Goal: Task Accomplishment & Management: Manage account settings

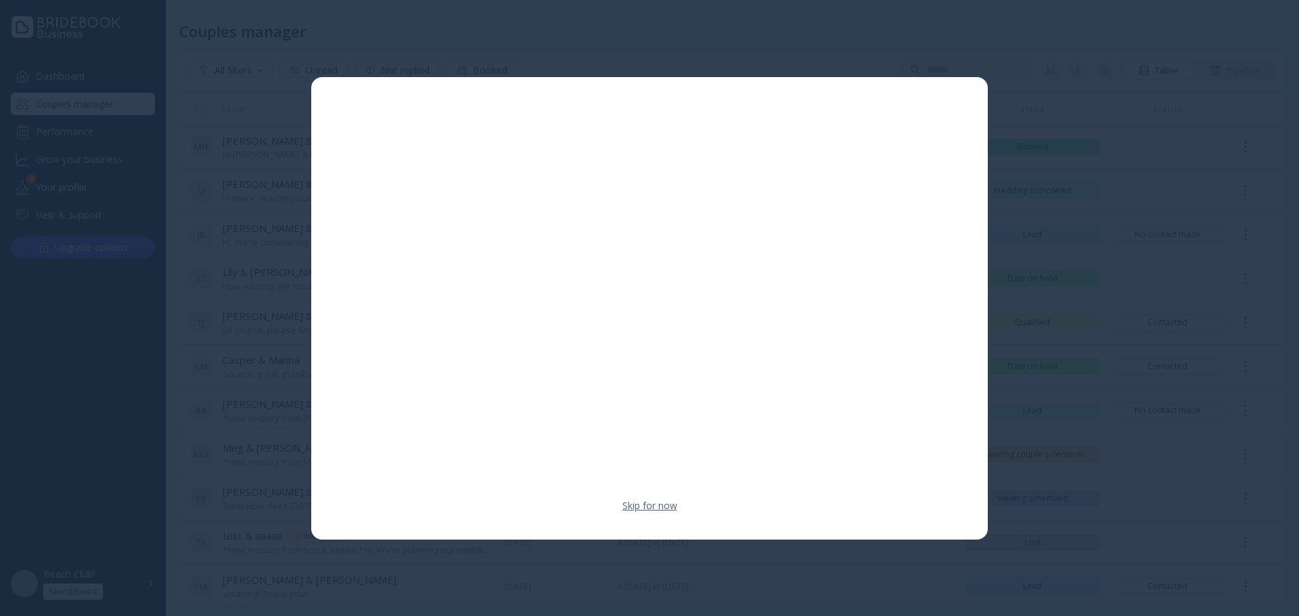
click at [633, 501] on link "Skip for now" at bounding box center [649, 506] width 55 height 14
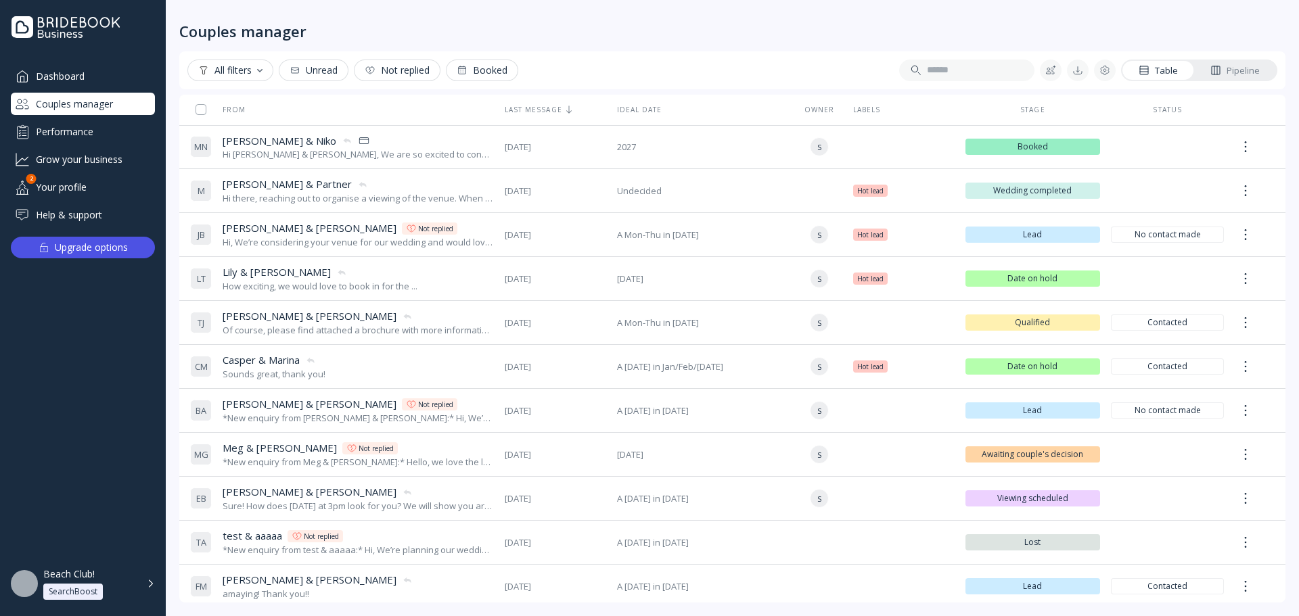
click at [107, 76] on div "Dashboard" at bounding box center [83, 76] width 144 height 22
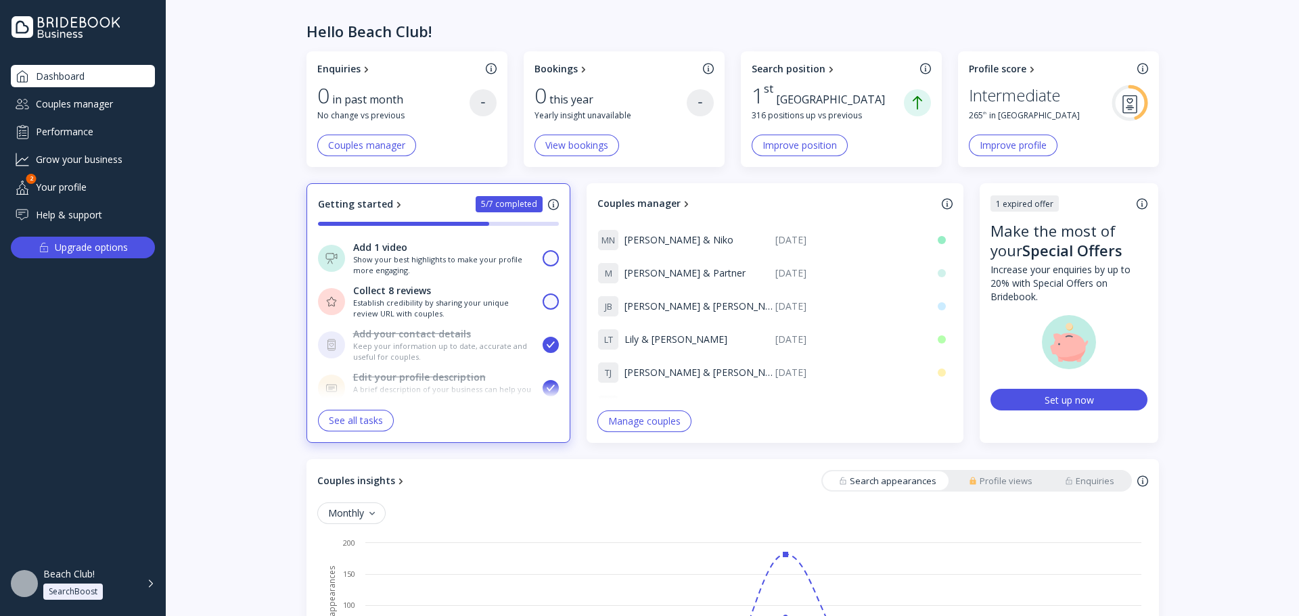
click at [136, 97] on div "Couples manager" at bounding box center [83, 104] width 144 height 22
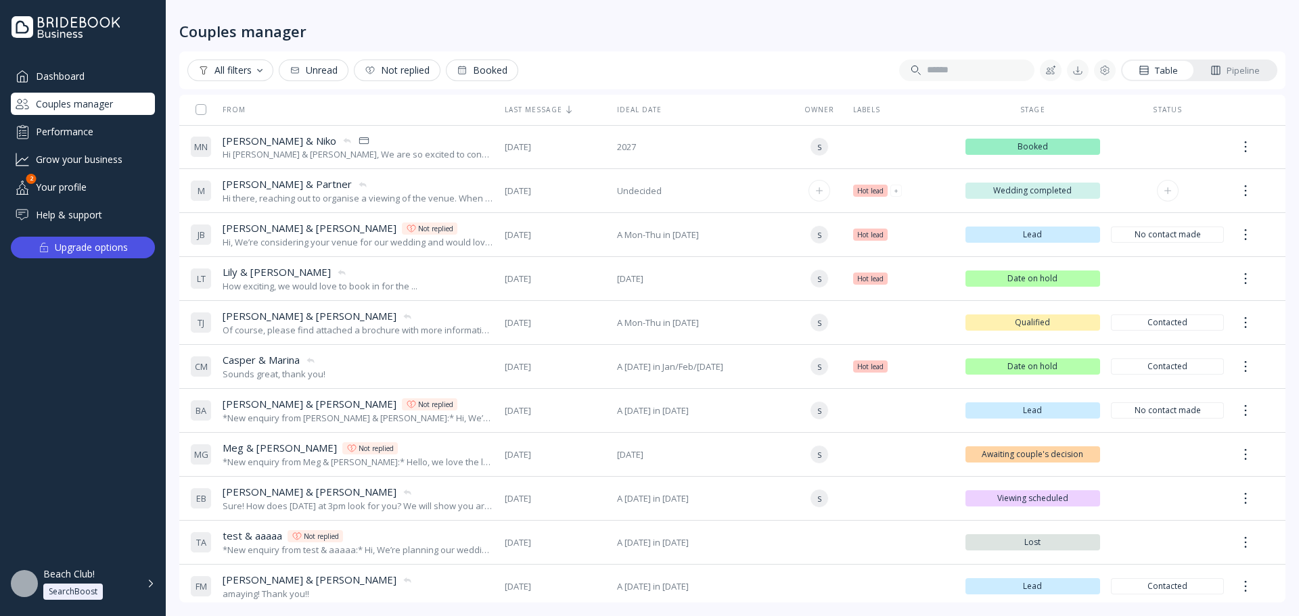
click at [304, 207] on div "M [PERSON_NAME] & Partner [PERSON_NAME] & Partner Hi there, reaching out to org…" at bounding box center [342, 191] width 304 height 38
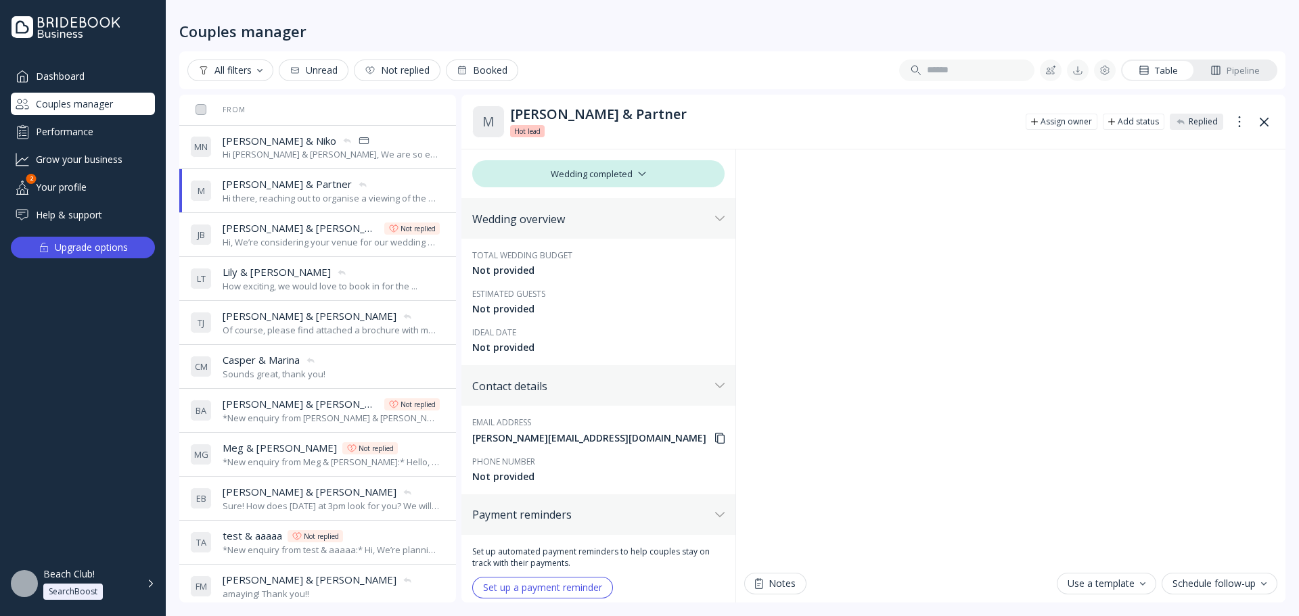
click at [1256, 125] on button at bounding box center [1264, 122] width 22 height 22
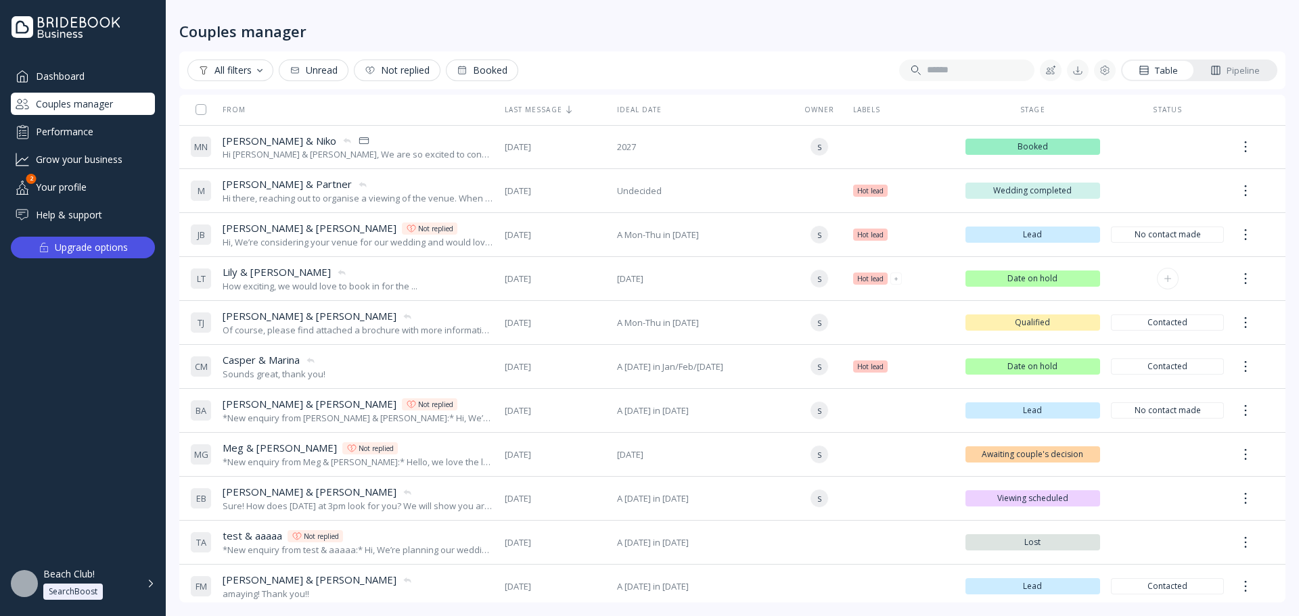
click at [436, 289] on div "L T [PERSON_NAME] & [PERSON_NAME] & [PERSON_NAME] How exciting, we would love t…" at bounding box center [342, 279] width 304 height 38
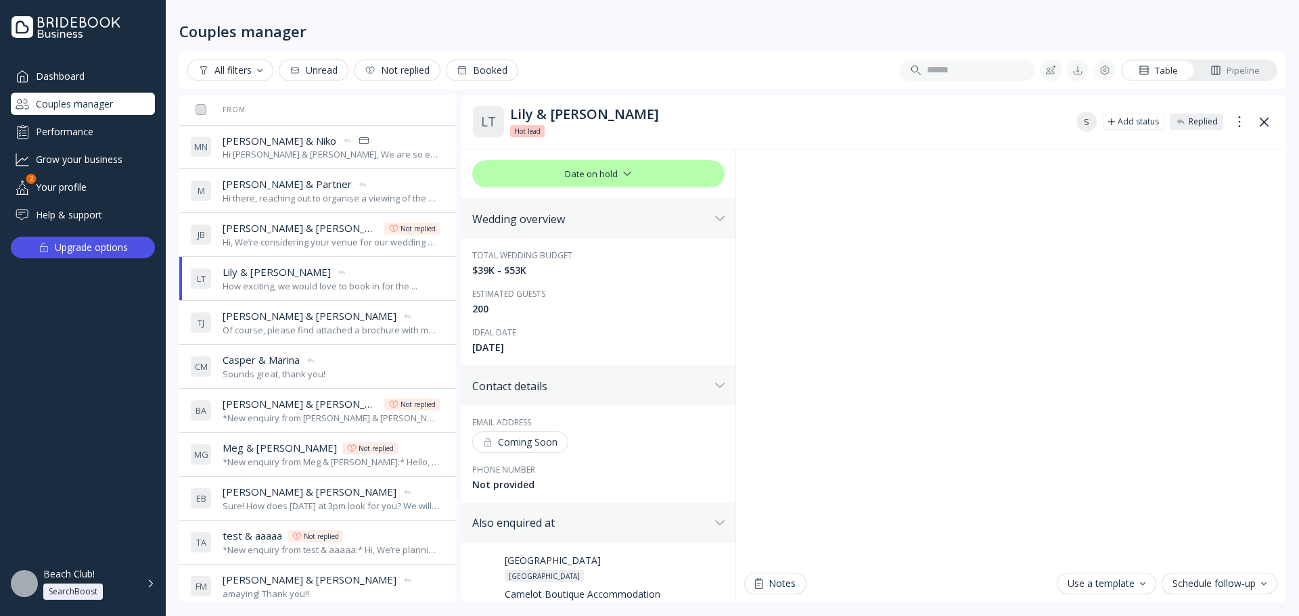
click at [1266, 118] on icon at bounding box center [1264, 121] width 9 height 9
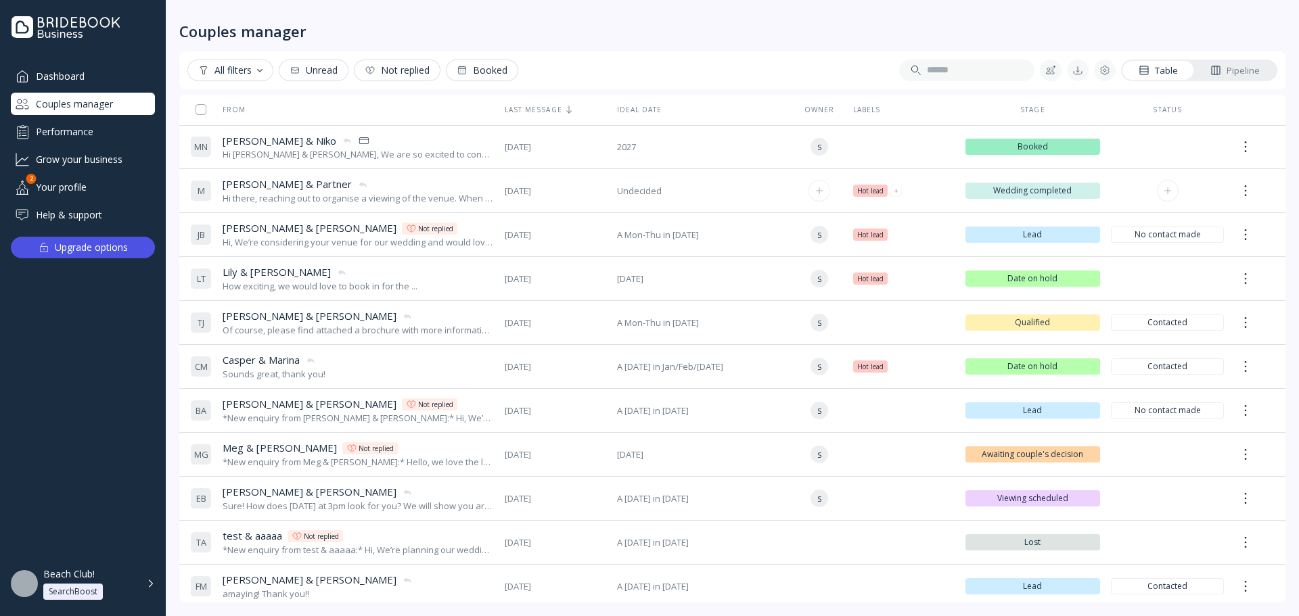
click at [364, 187] on div "[PERSON_NAME] & Partner [PERSON_NAME] S & Partner" at bounding box center [358, 184] width 271 height 14
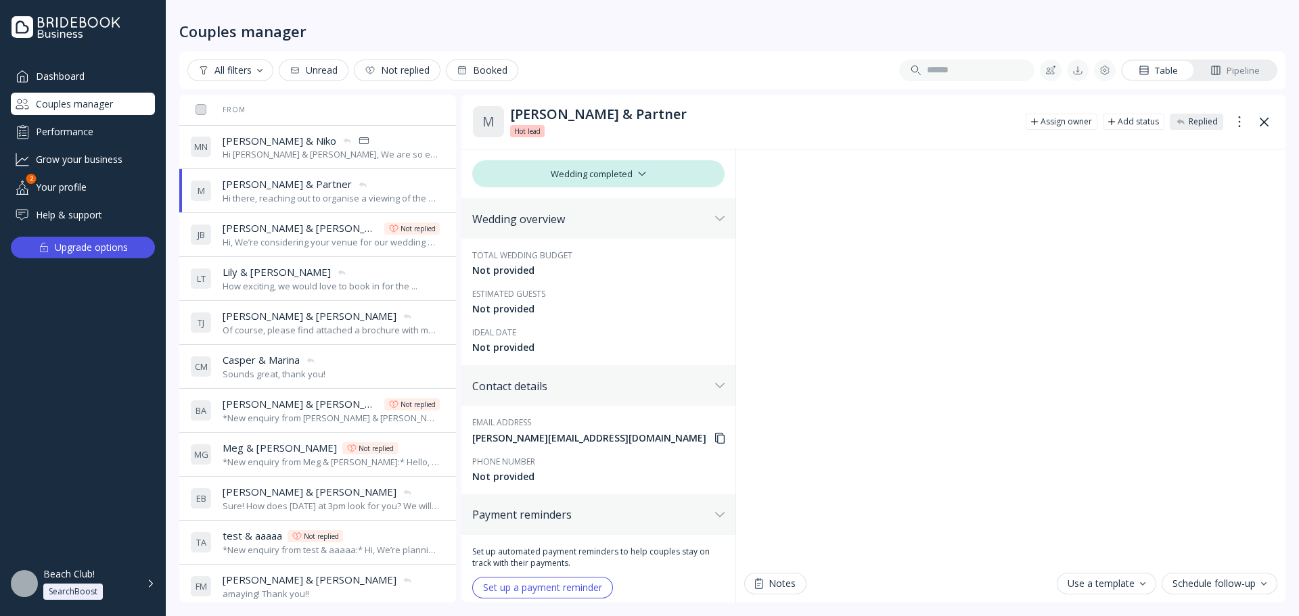
click at [1267, 120] on icon at bounding box center [1264, 122] width 9 height 9
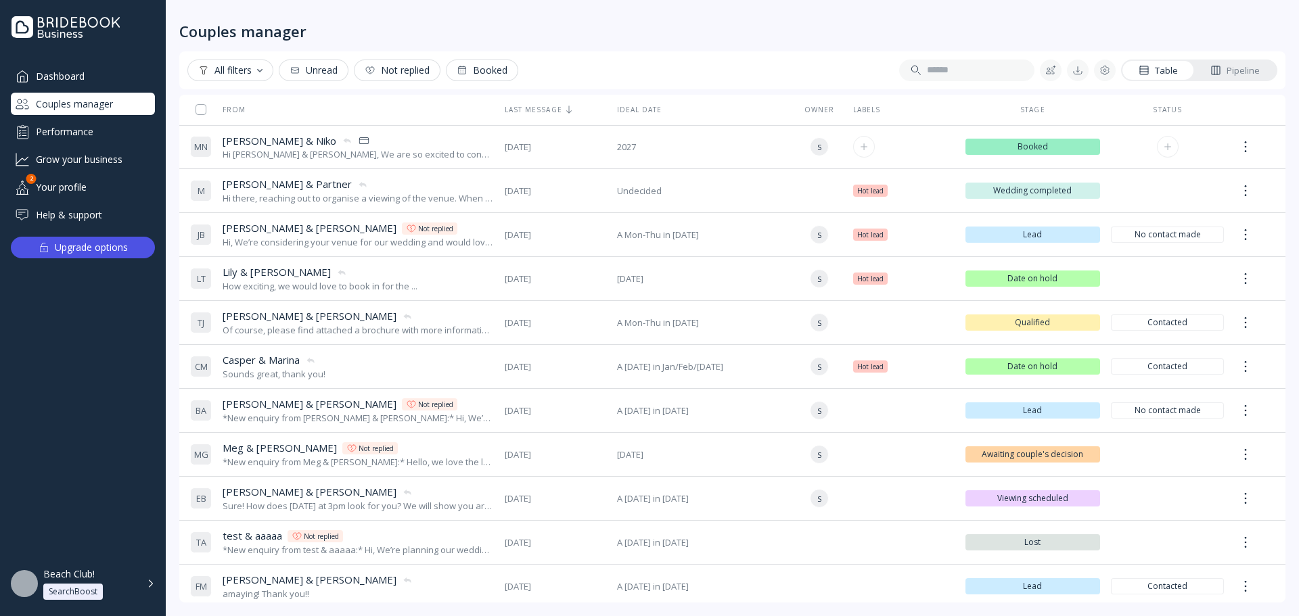
click at [436, 143] on div "[PERSON_NAME] & [PERSON_NAME] & [PERSON_NAME]" at bounding box center [358, 141] width 271 height 14
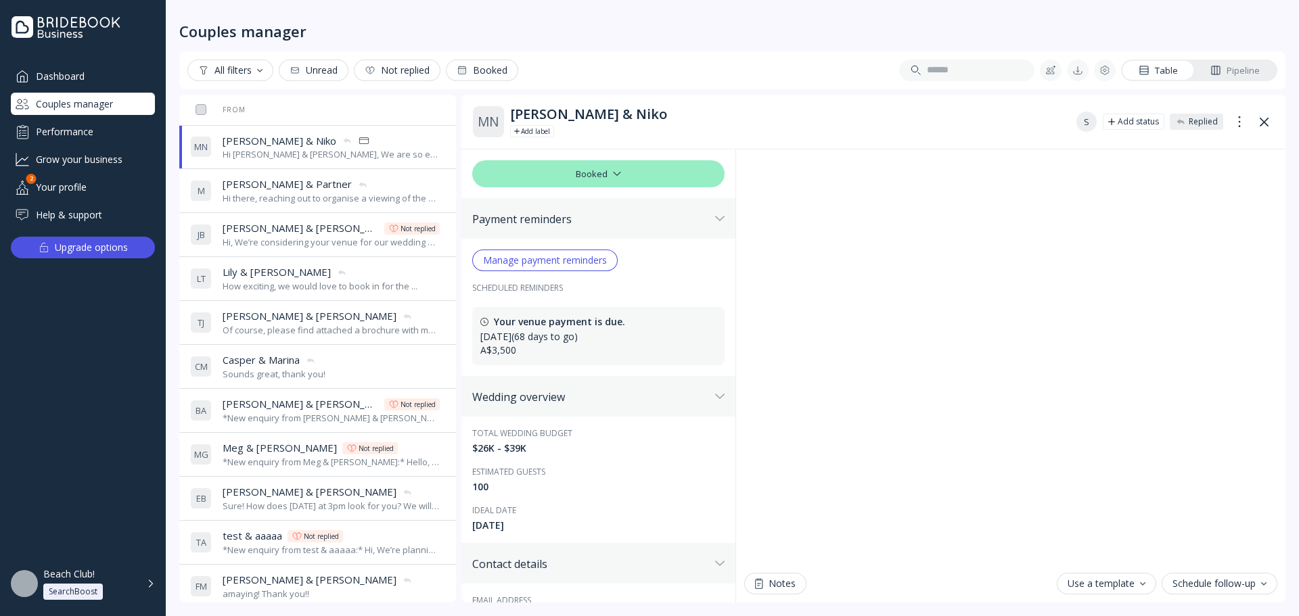
click at [87, 72] on div "Dashboard" at bounding box center [83, 76] width 144 height 22
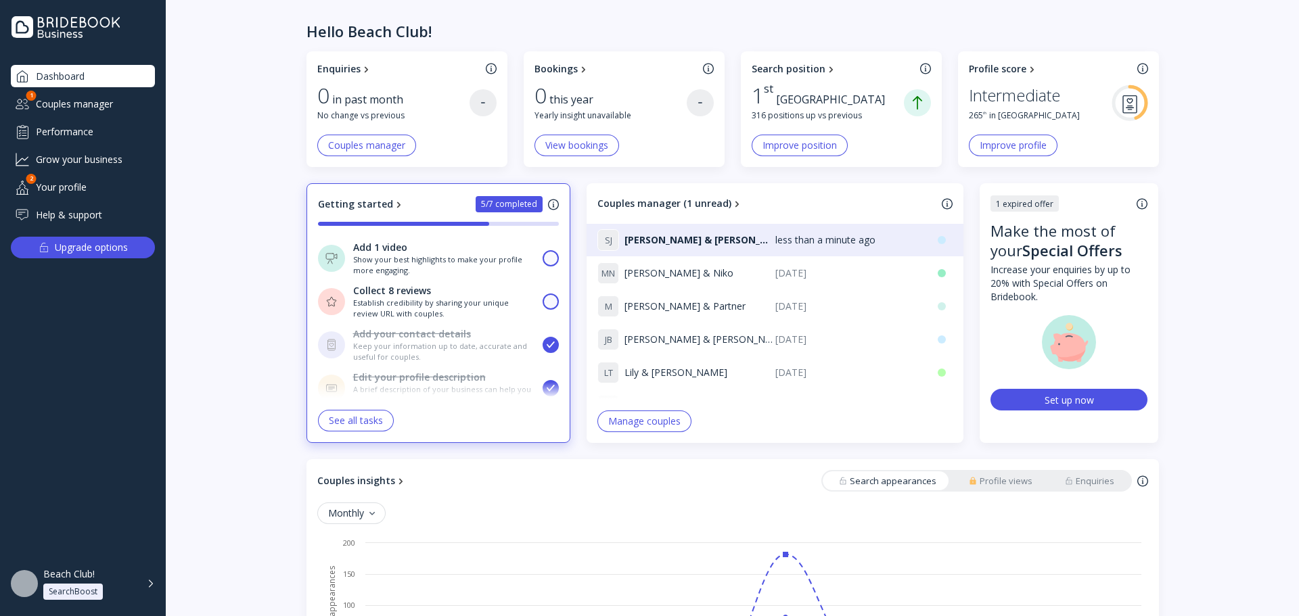
click at [76, 97] on div "Couples manager" at bounding box center [83, 104] width 144 height 22
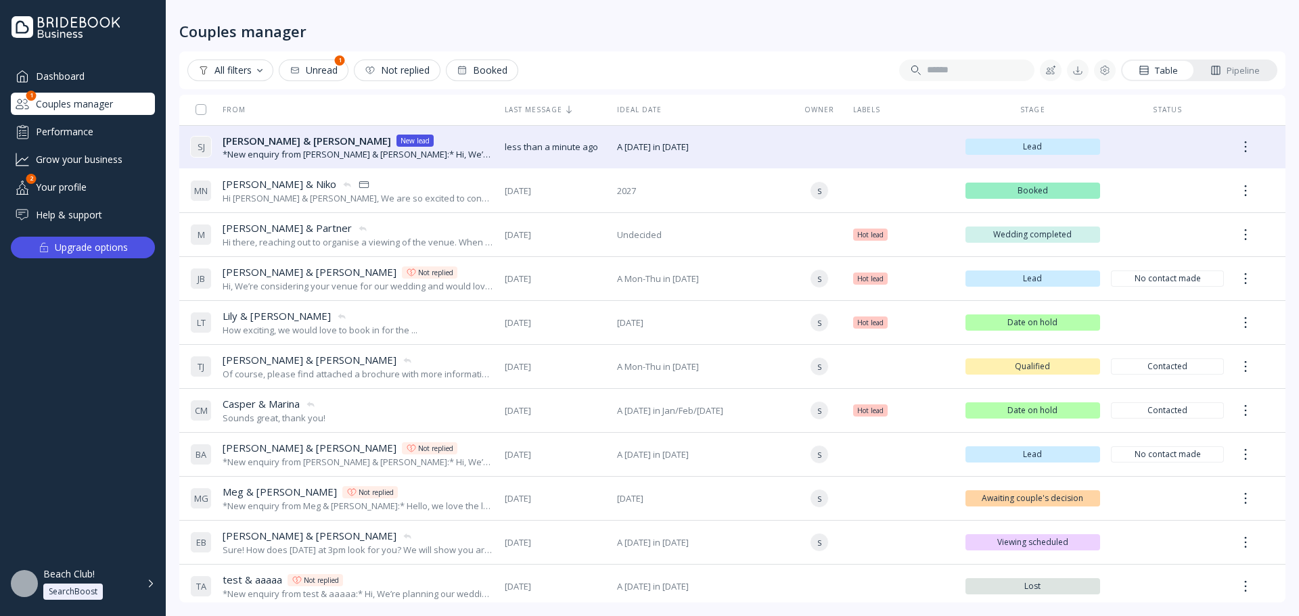
click at [65, 88] on div "Dashboard Couples manager 1 Performance Grow your business Your profile 2 Help …" at bounding box center [83, 145] width 144 height 161
click at [60, 74] on div "Dashboard" at bounding box center [83, 76] width 144 height 22
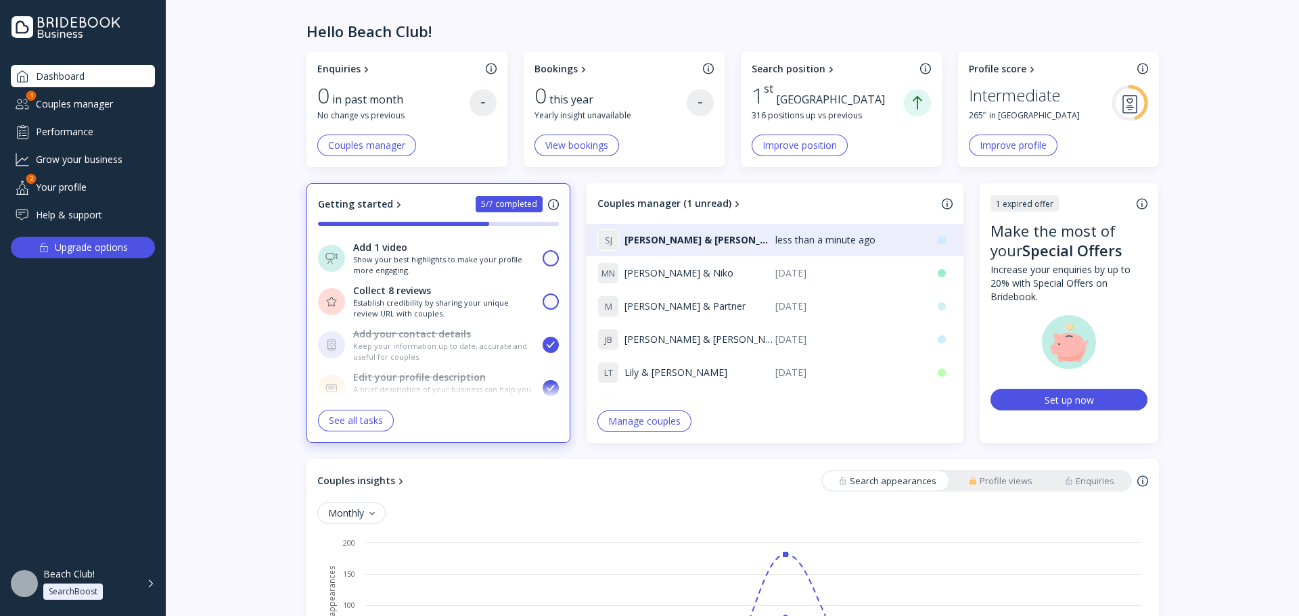
click at [128, 108] on div "Couples manager" at bounding box center [83, 104] width 144 height 22
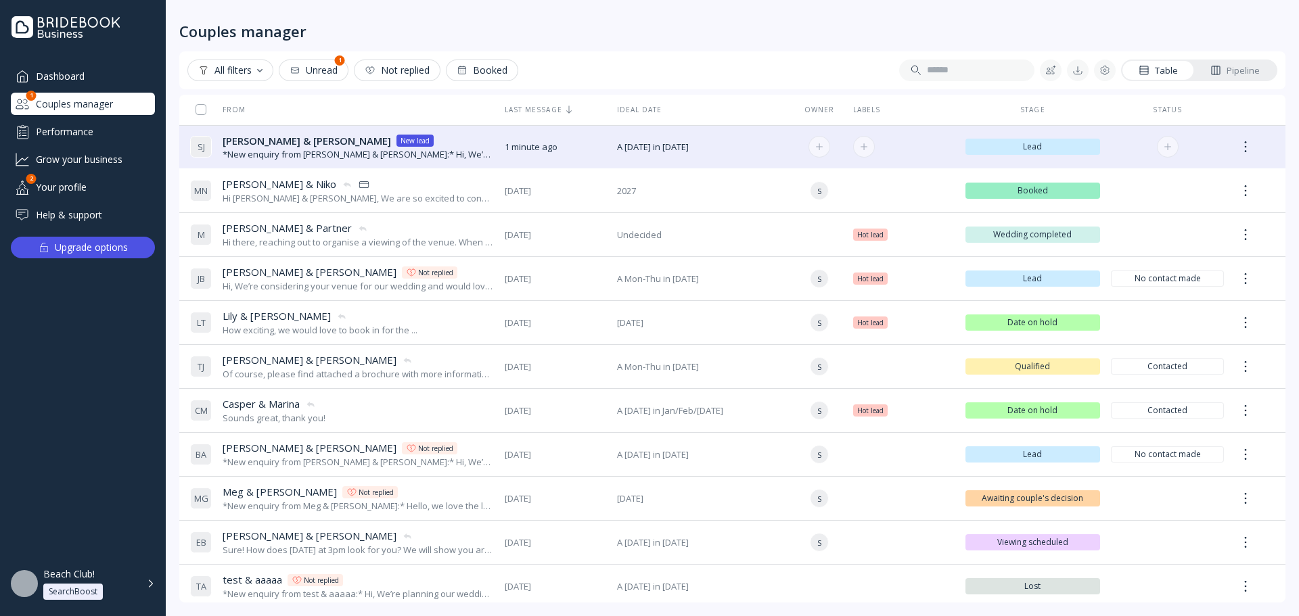
click at [316, 158] on div "*New enquiry from [PERSON_NAME] & [PERSON_NAME]:* Hi, We’re considering your ve…" at bounding box center [358, 154] width 271 height 13
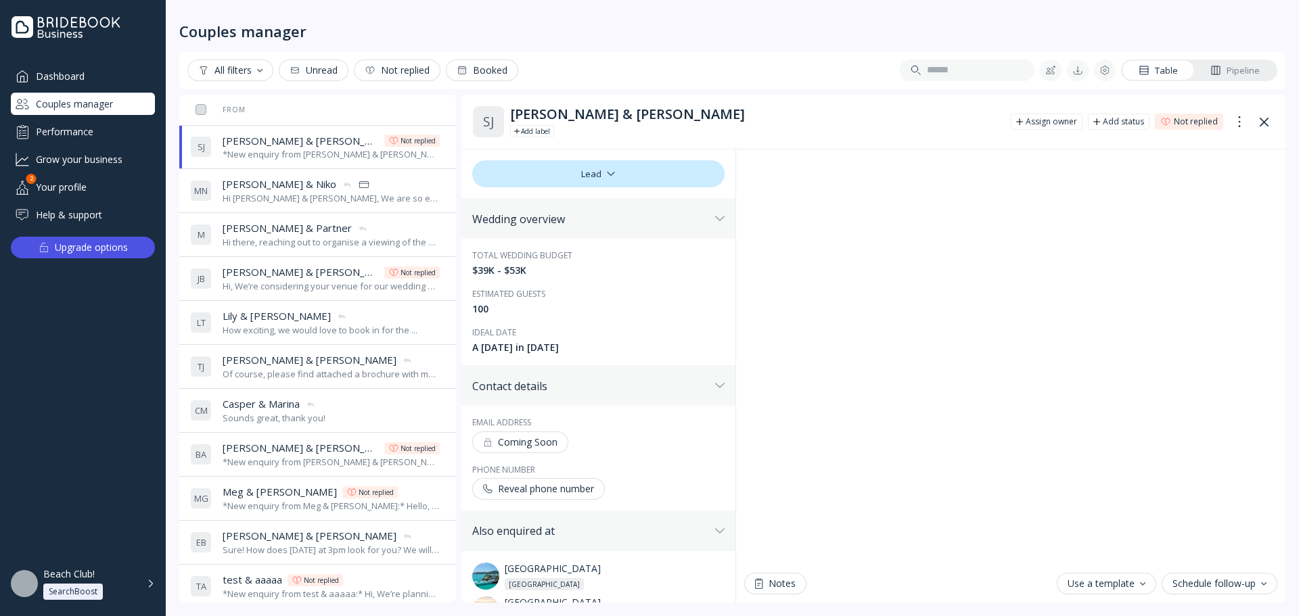
click at [1268, 126] on icon at bounding box center [1264, 121] width 9 height 9
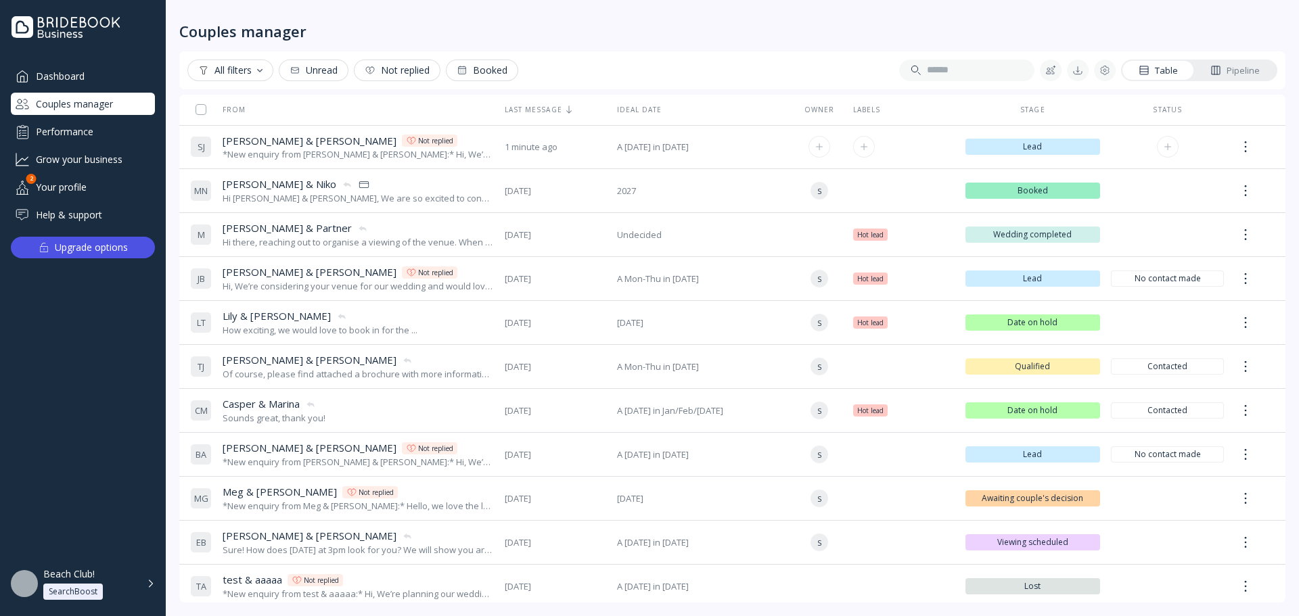
click at [1243, 141] on div at bounding box center [1246, 147] width 22 height 24
click at [1216, 204] on div "Mark as unread" at bounding box center [1189, 214] width 169 height 28
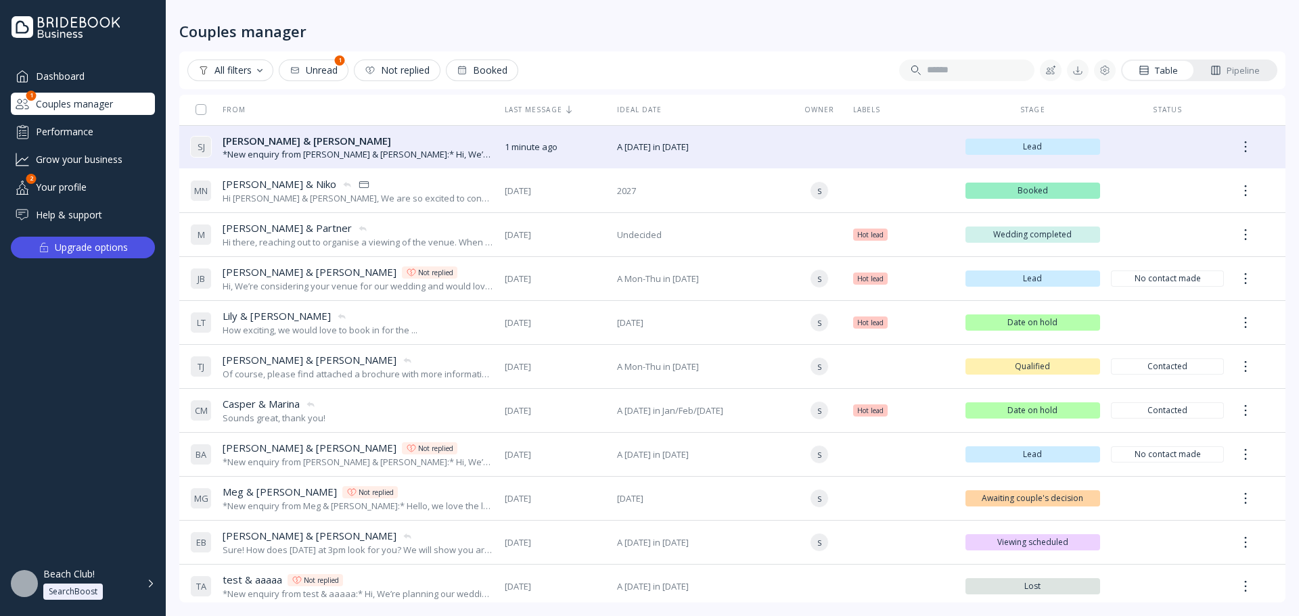
click at [92, 75] on div "Dashboard" at bounding box center [83, 76] width 144 height 22
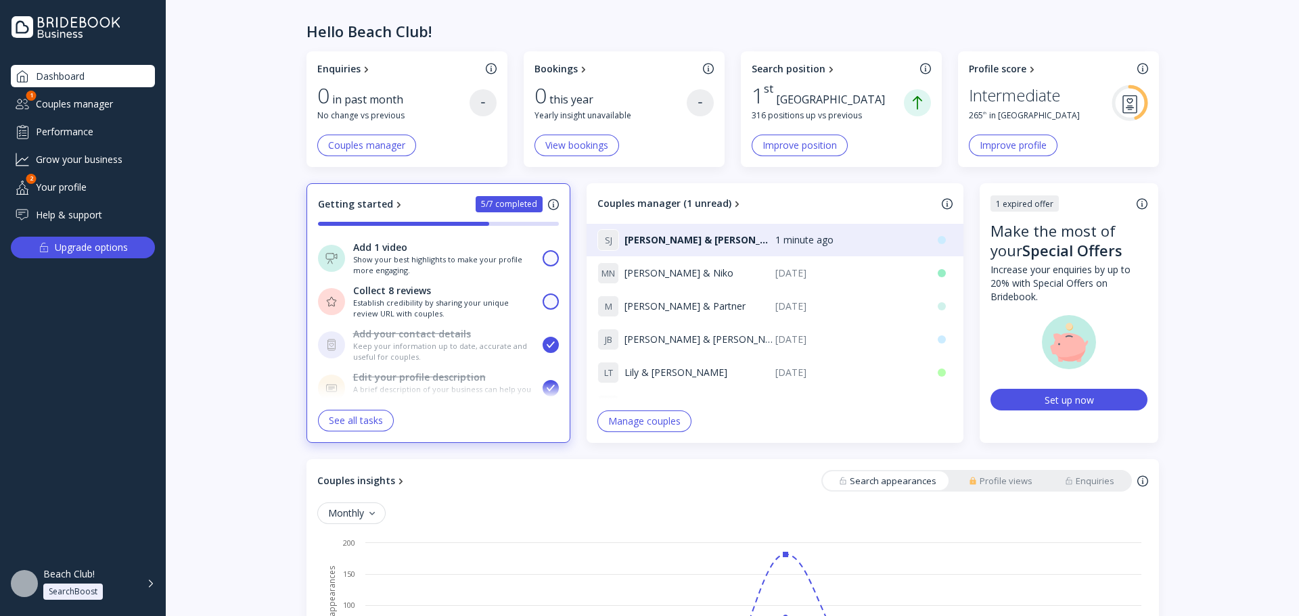
click at [107, 104] on div "Couples manager" at bounding box center [83, 104] width 144 height 22
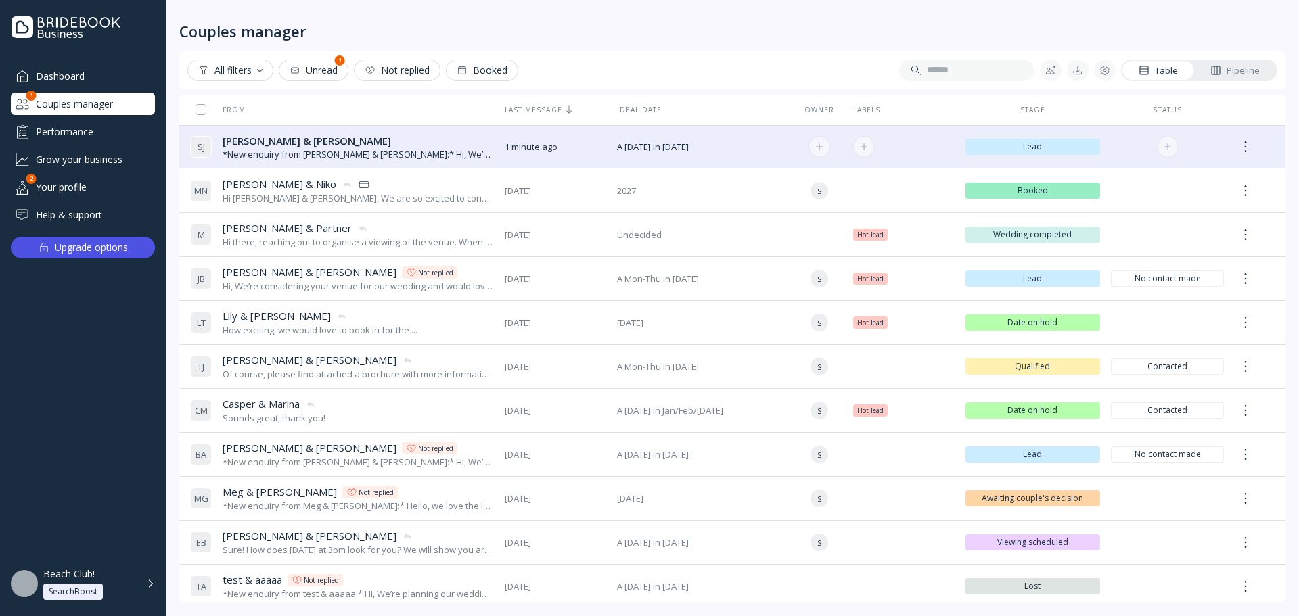
click at [250, 156] on div "*New enquiry from [PERSON_NAME] & [PERSON_NAME]:* Hi, We’re considering your ve…" at bounding box center [358, 154] width 271 height 13
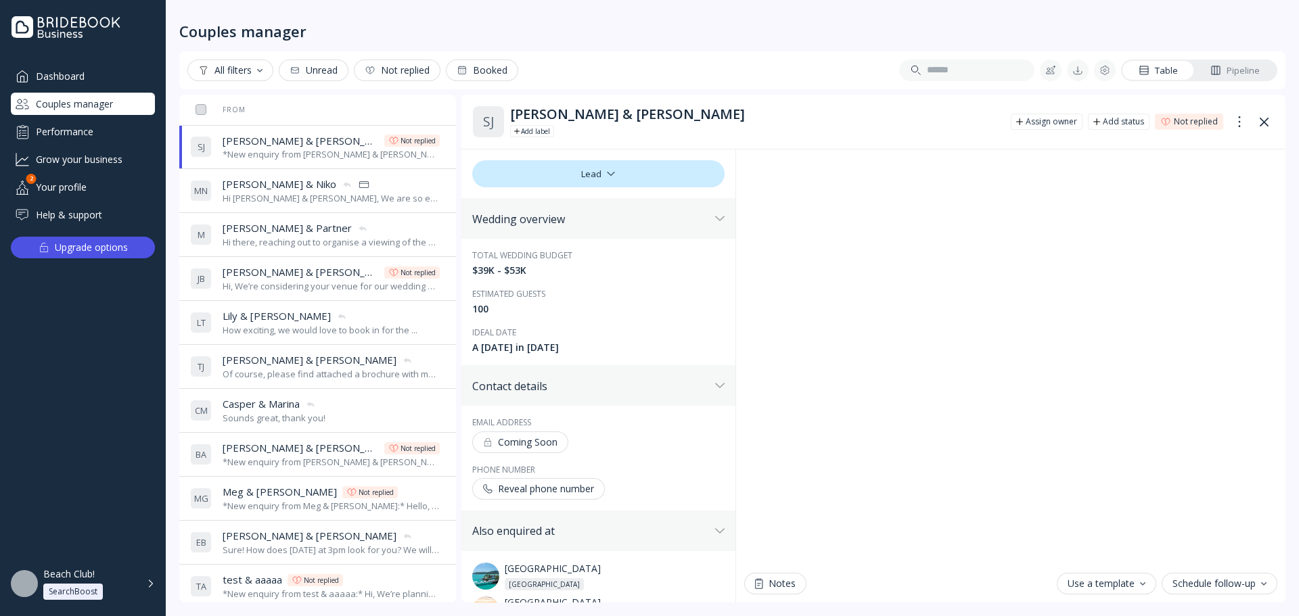
click at [1264, 114] on button at bounding box center [1264, 122] width 22 height 22
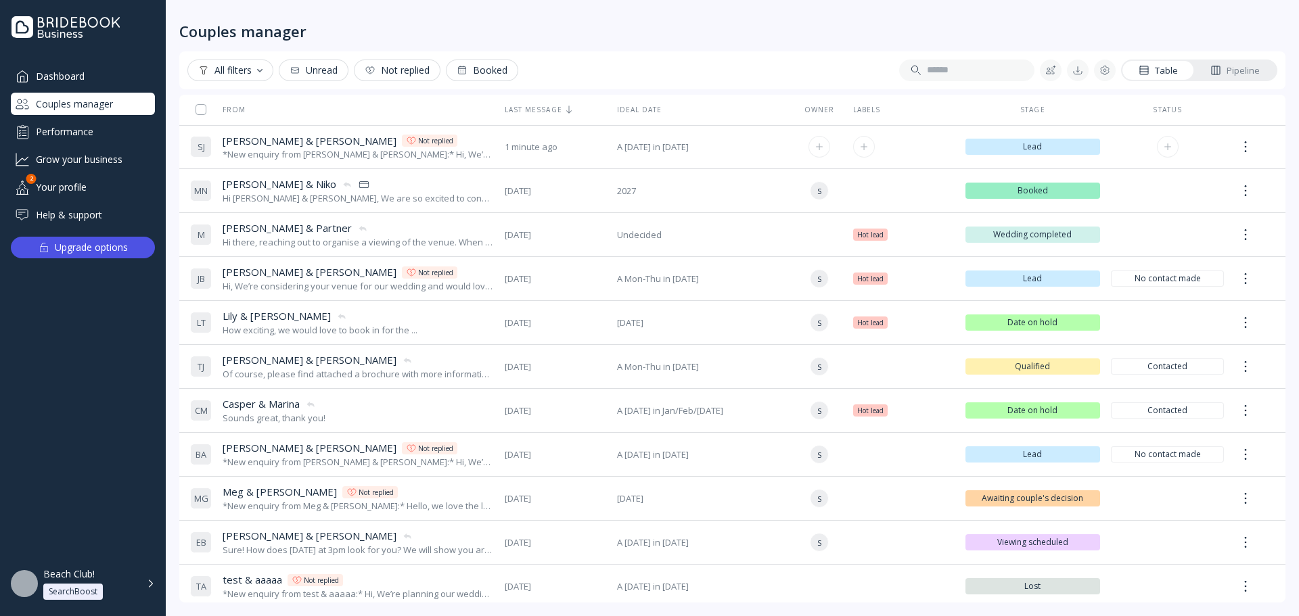
click at [1240, 164] on td at bounding box center [1257, 147] width 56 height 44
click at [1244, 148] on div at bounding box center [1246, 147] width 22 height 24
click at [1187, 215] on div "Mark as unread" at bounding box center [1189, 214] width 153 height 12
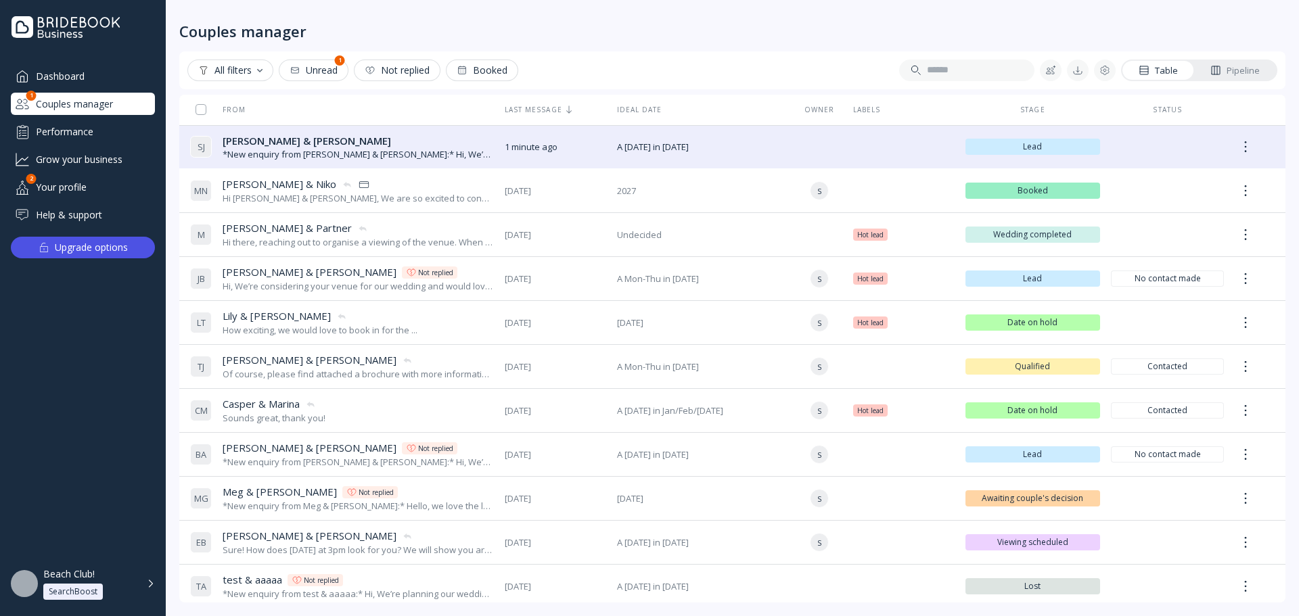
click at [110, 81] on div "Dashboard" at bounding box center [83, 76] width 144 height 22
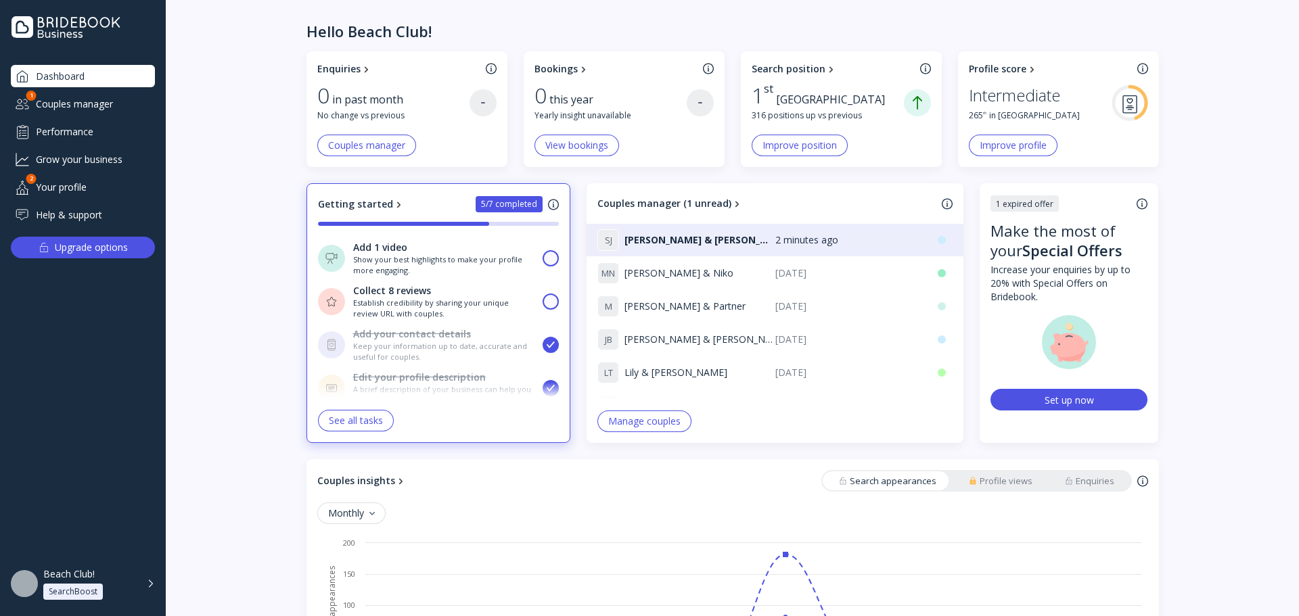
click at [105, 105] on div "Couples manager" at bounding box center [83, 104] width 144 height 22
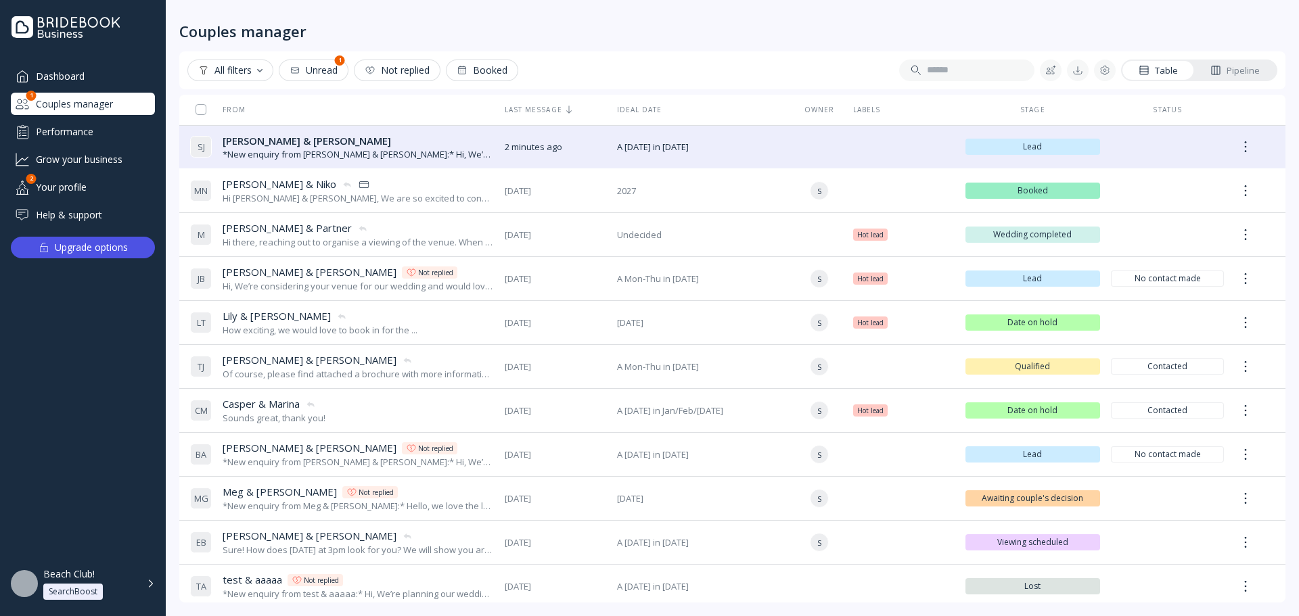
click at [100, 74] on div "Dashboard" at bounding box center [83, 76] width 144 height 22
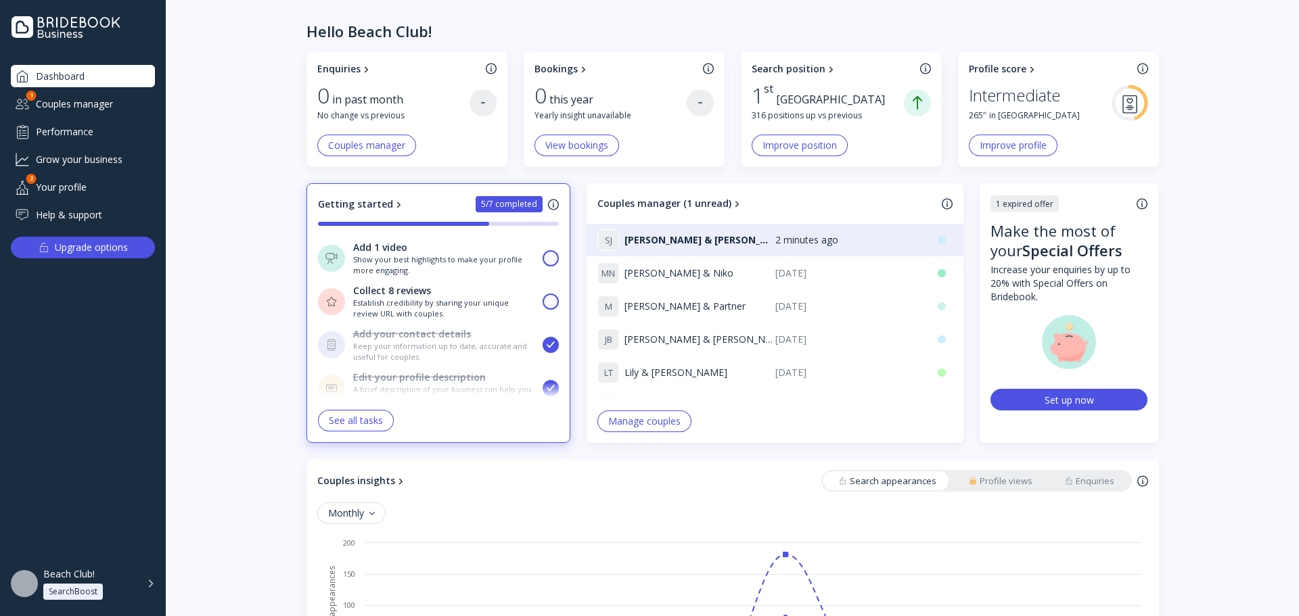
click at [115, 93] on div "Couples manager" at bounding box center [83, 104] width 144 height 22
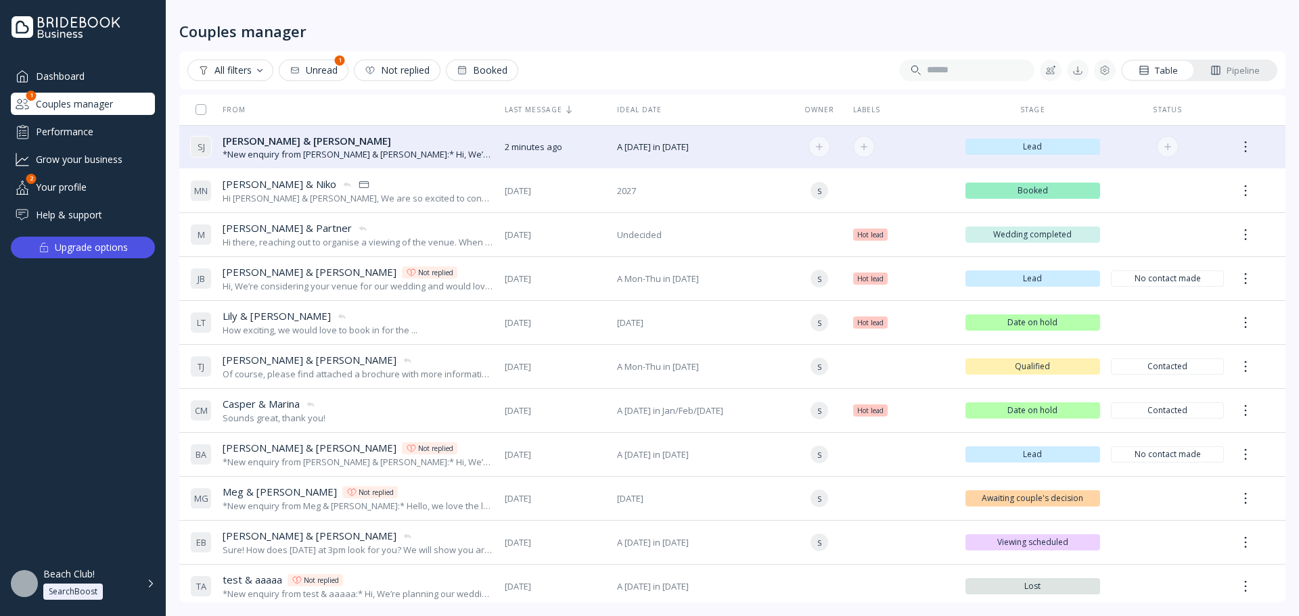
click at [266, 140] on span "[PERSON_NAME] & [PERSON_NAME]" at bounding box center [307, 141] width 168 height 14
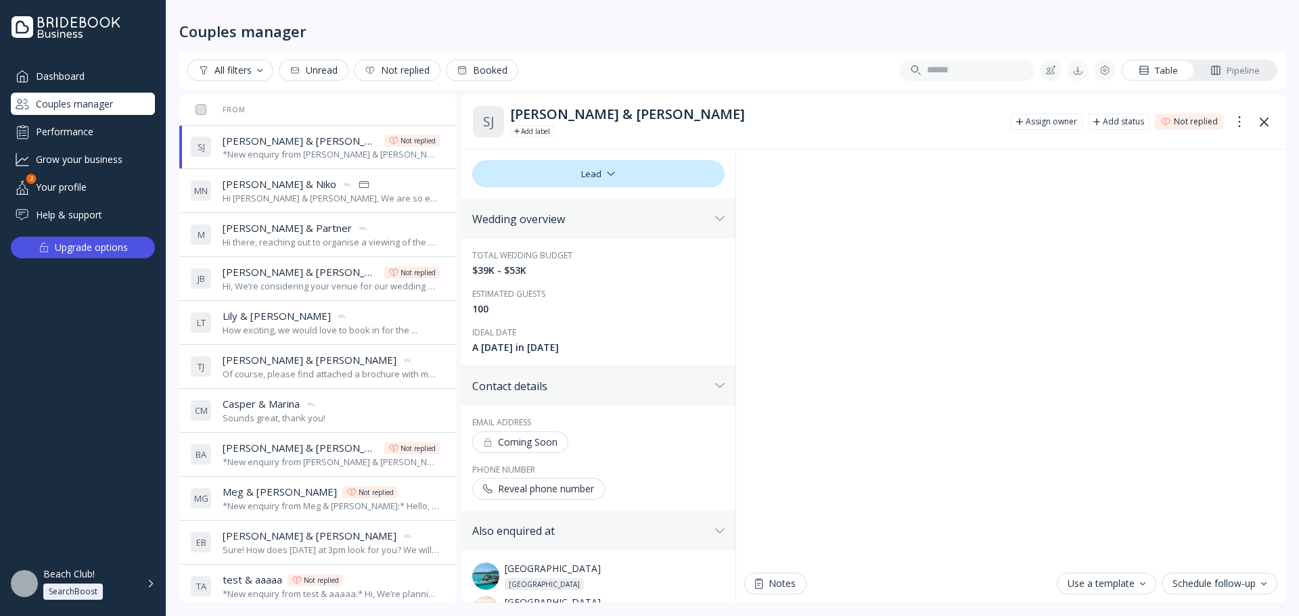
click at [1267, 129] on button at bounding box center [1264, 122] width 22 height 22
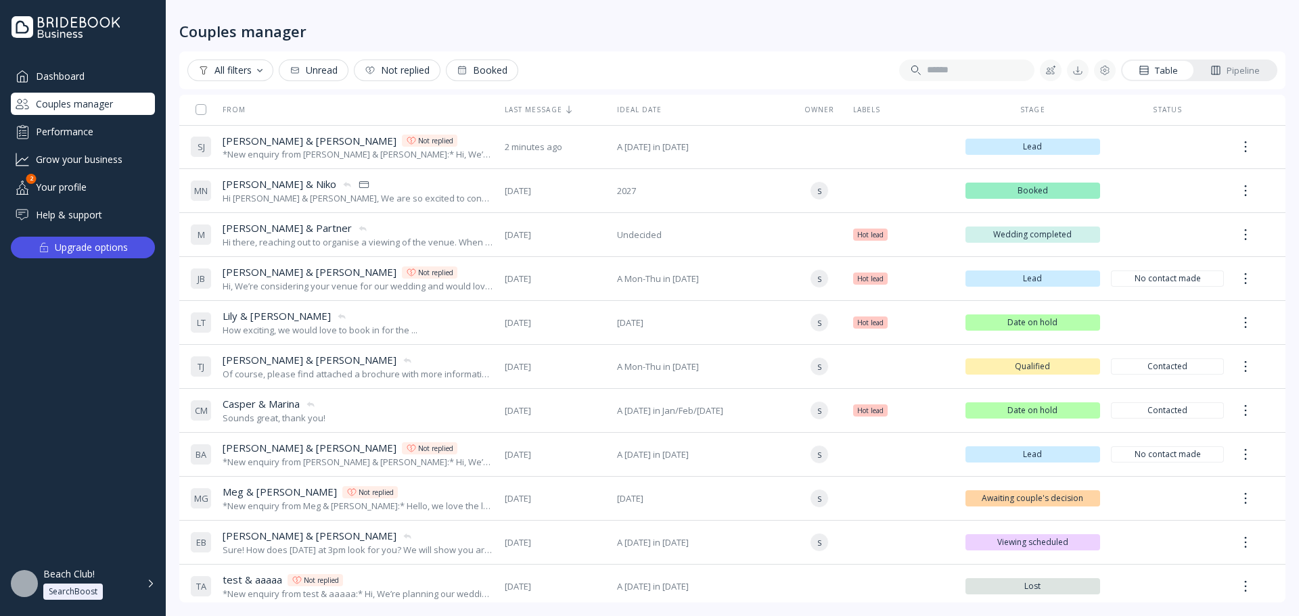
click at [129, 83] on div "Dashboard" at bounding box center [83, 76] width 144 height 22
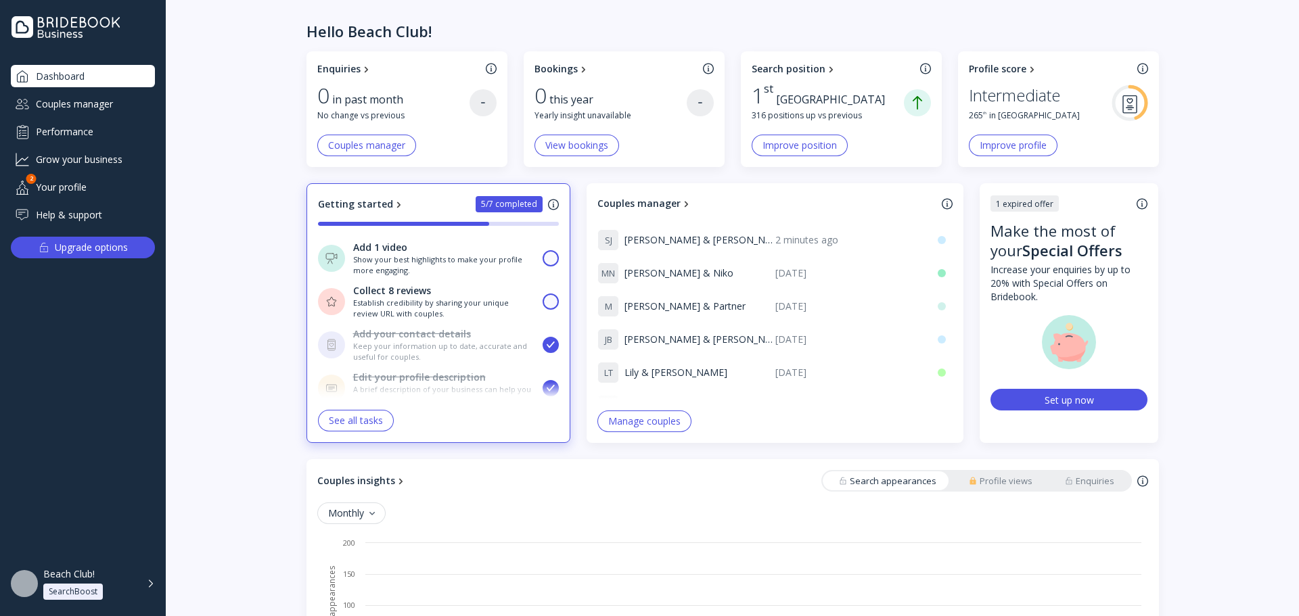
click at [137, 104] on div "Couples manager" at bounding box center [83, 104] width 144 height 22
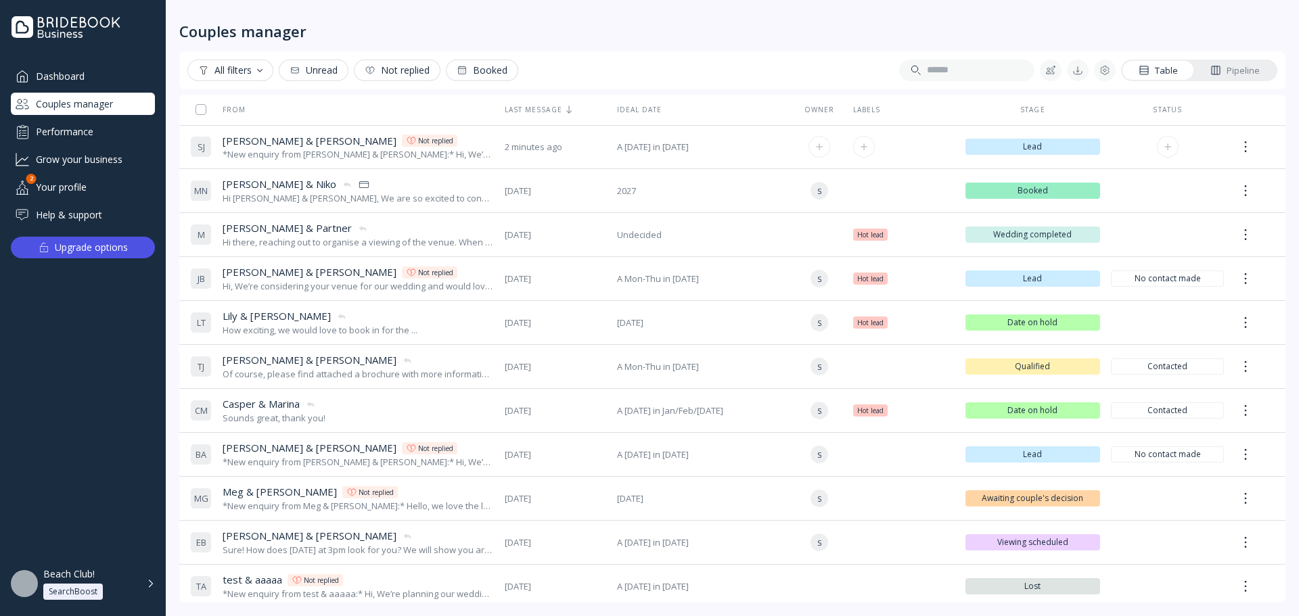
click at [1245, 143] on div at bounding box center [1246, 147] width 22 height 24
click at [1169, 213] on div "Mark as unread" at bounding box center [1189, 214] width 153 height 12
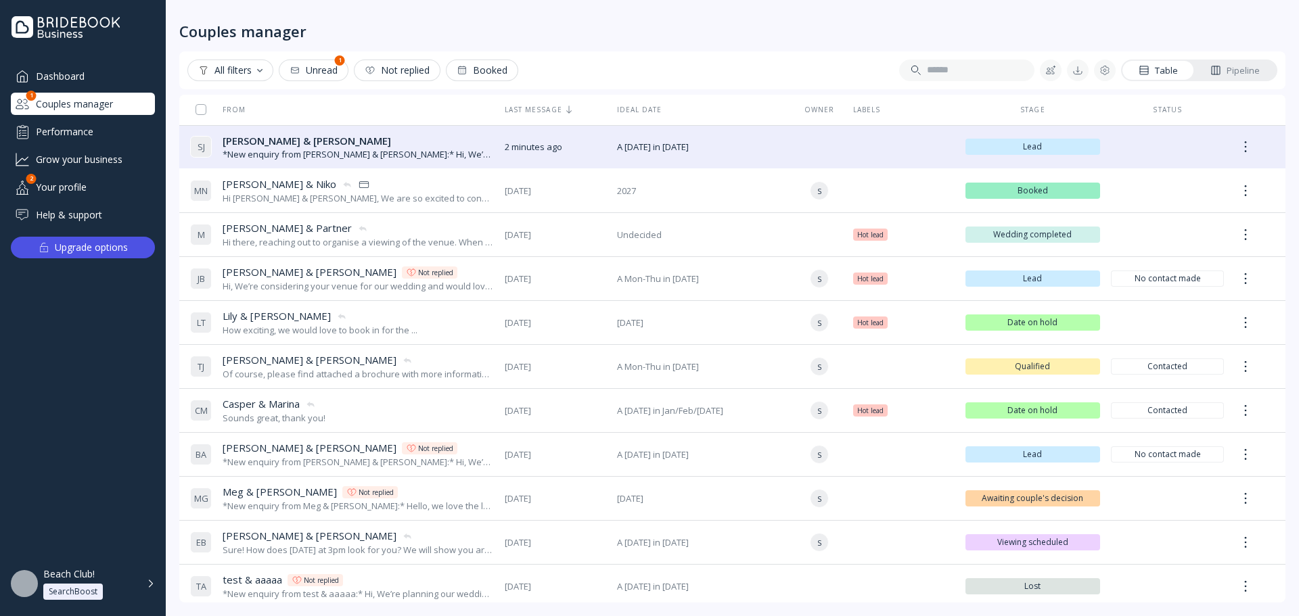
click at [91, 69] on div "Dashboard" at bounding box center [83, 76] width 144 height 22
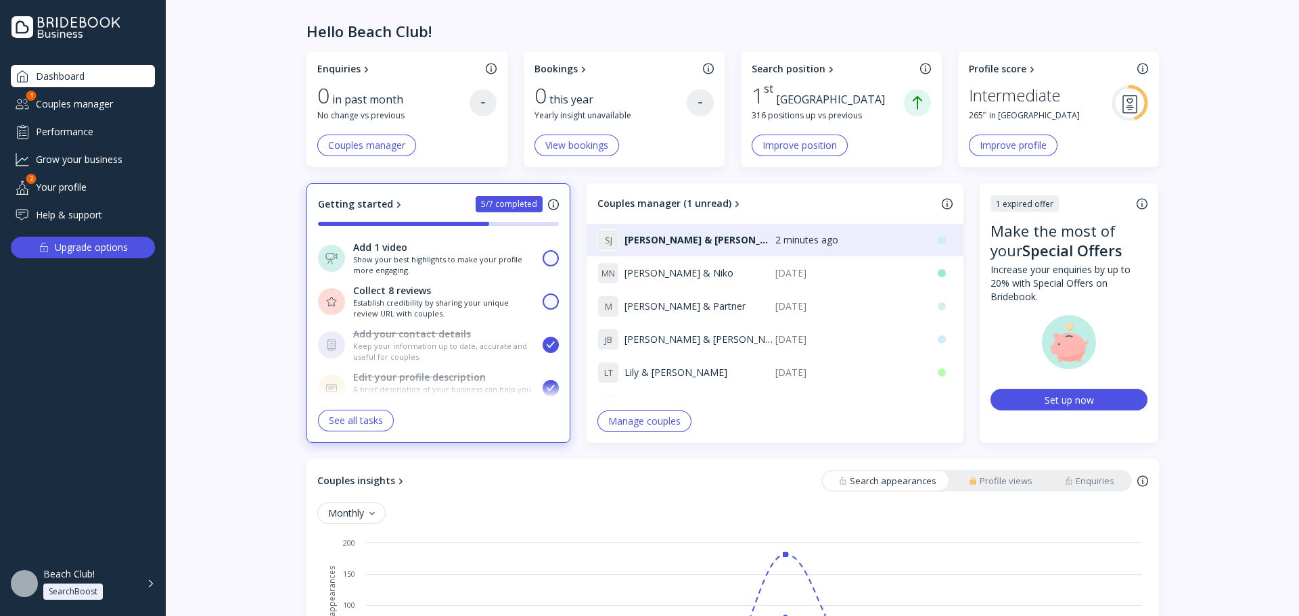
click at [150, 98] on div "Couples manager" at bounding box center [83, 104] width 144 height 22
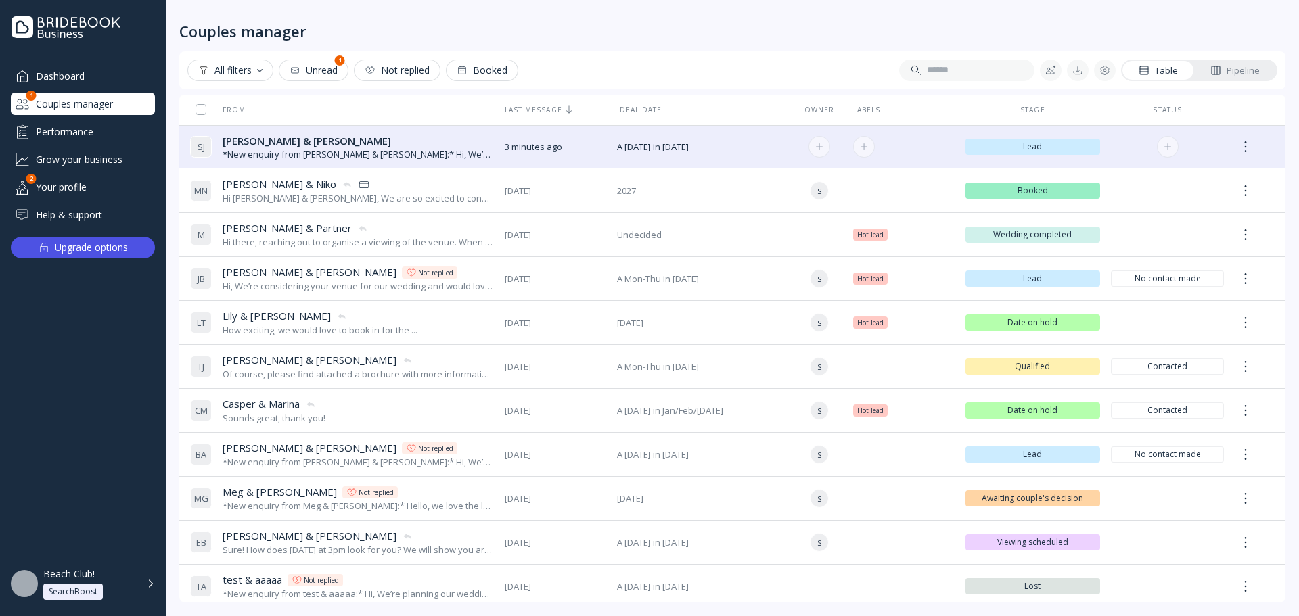
click at [256, 139] on span "[PERSON_NAME] & [PERSON_NAME]" at bounding box center [307, 141] width 168 height 14
